Goal: Task Accomplishment & Management: Complete application form

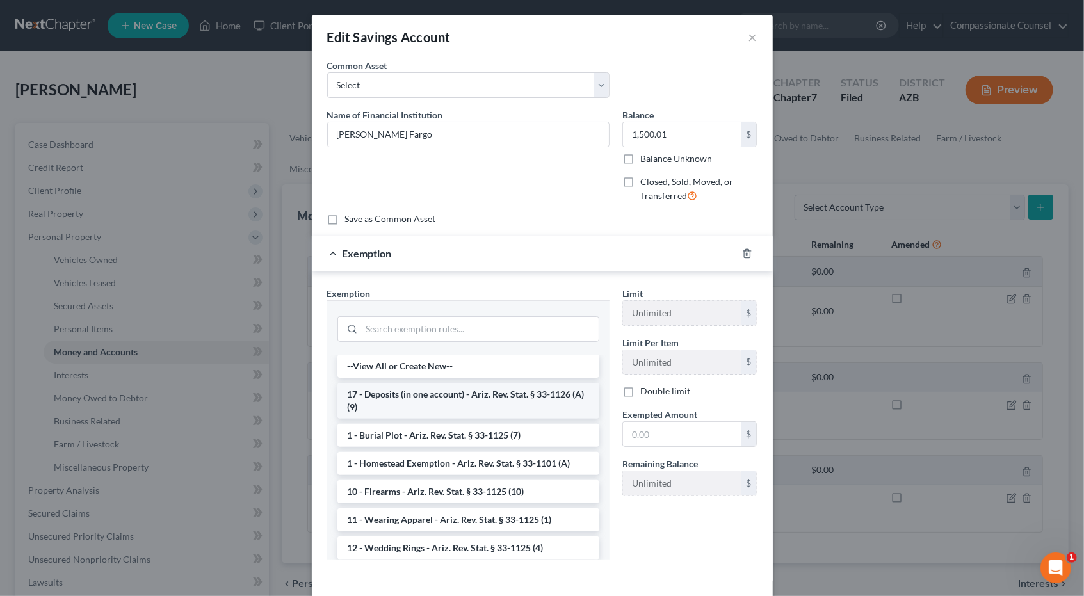
click at [435, 392] on li "17 - Deposits (in one account) - Ariz. Rev. Stat. § 33-1126 (A)(9)" at bounding box center [468, 401] width 262 height 36
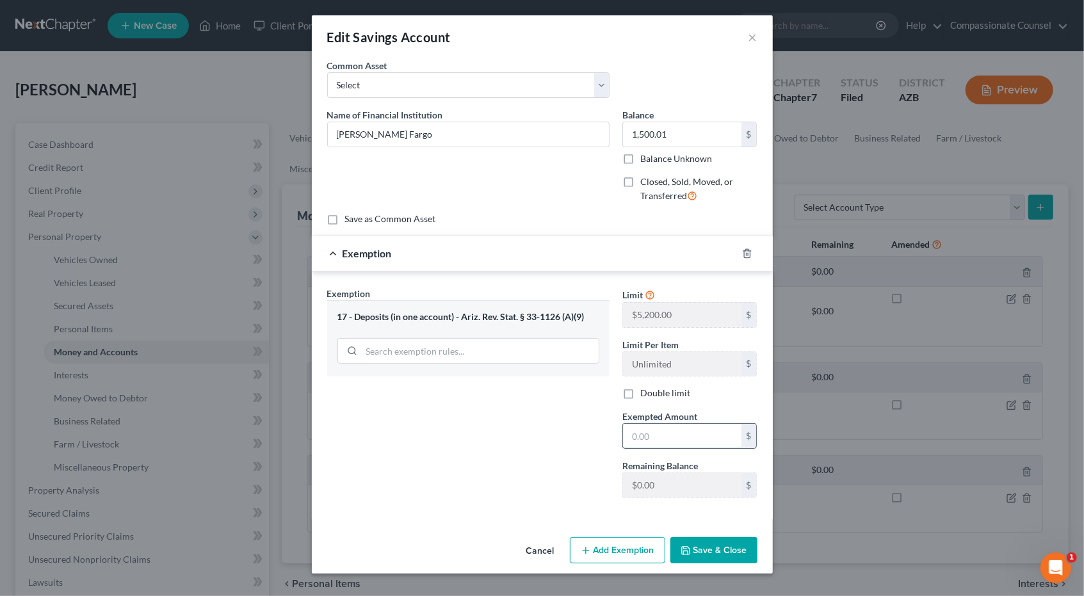
click at [658, 433] on input "text" at bounding box center [682, 436] width 118 height 24
type input "1,500.01"
click at [693, 543] on button "Save & Close" at bounding box center [713, 550] width 87 height 27
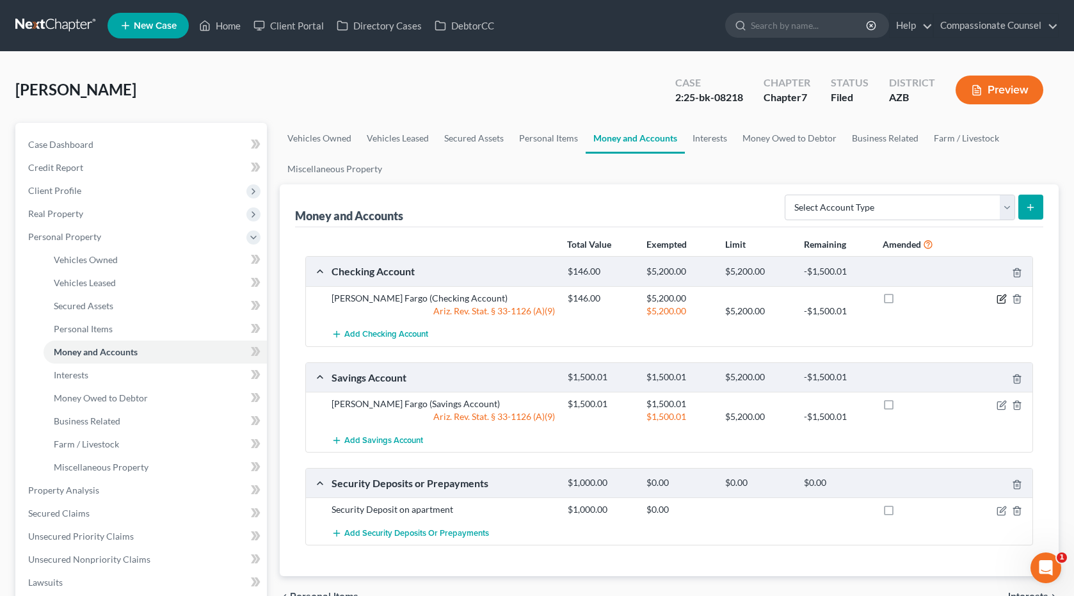
click at [1000, 295] on icon "button" at bounding box center [1002, 299] width 10 height 10
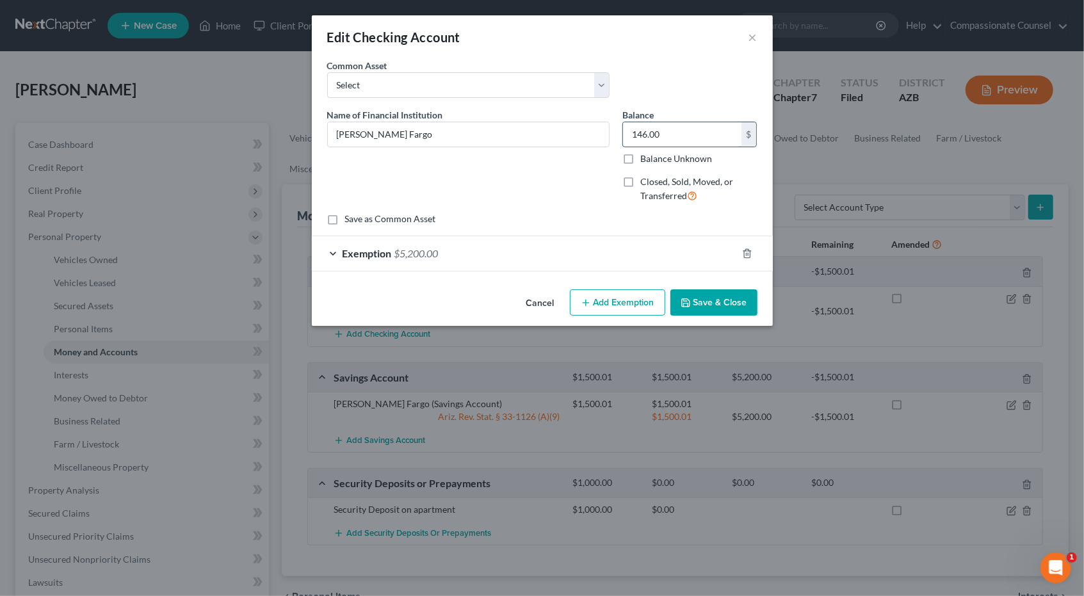
click at [678, 128] on input "146.00" at bounding box center [682, 134] width 118 height 24
type input "995.01"
click at [689, 294] on button "Save & Close" at bounding box center [713, 302] width 87 height 27
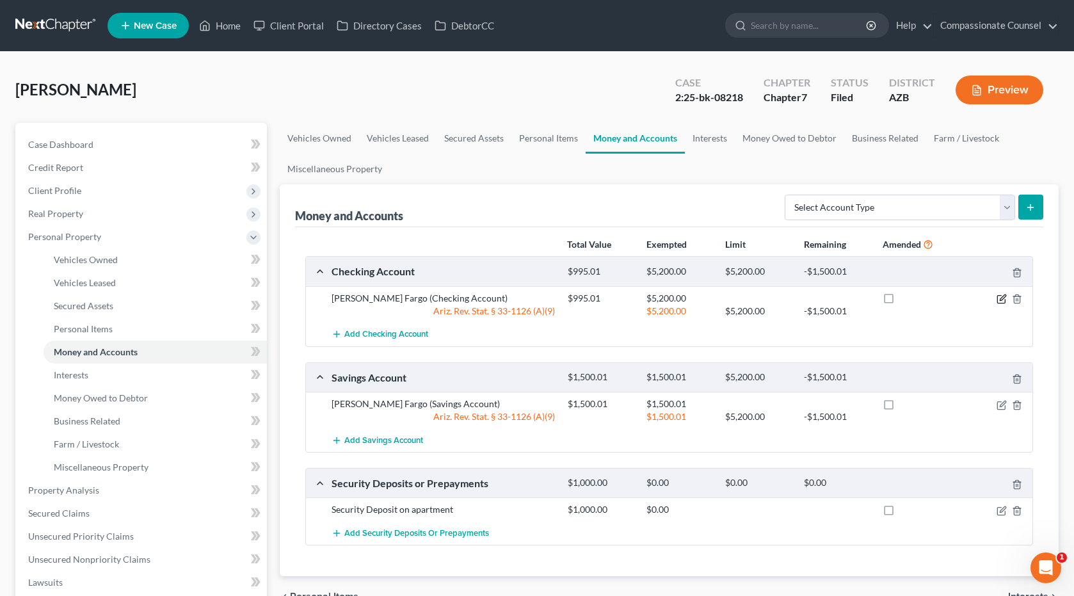
click at [1002, 297] on icon "button" at bounding box center [1002, 299] width 10 height 10
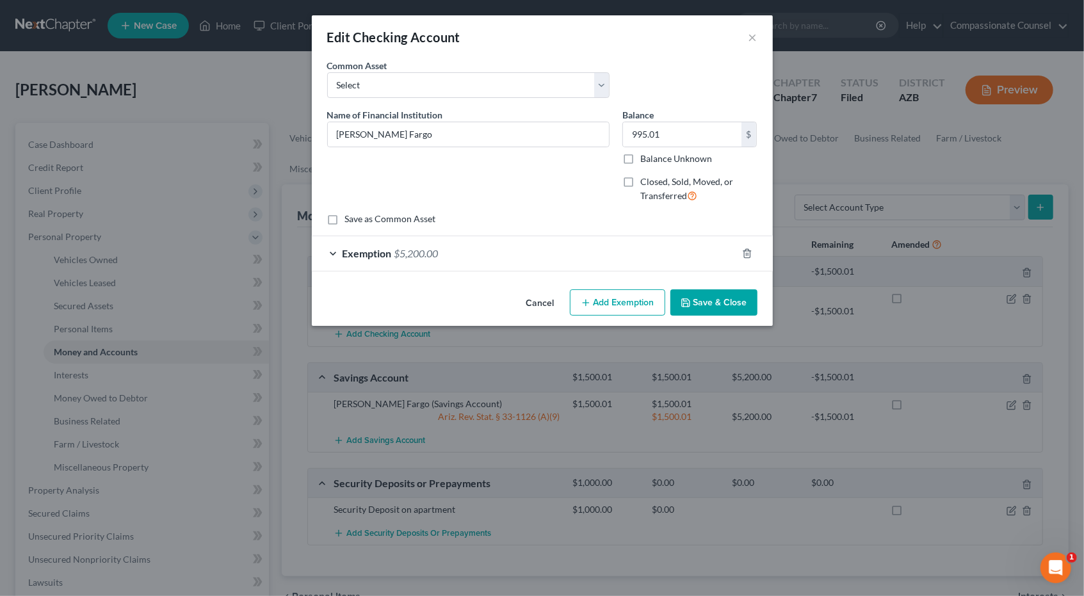
click at [694, 295] on button "Save & Close" at bounding box center [713, 302] width 87 height 27
